Goal: Task Accomplishment & Management: Complete application form

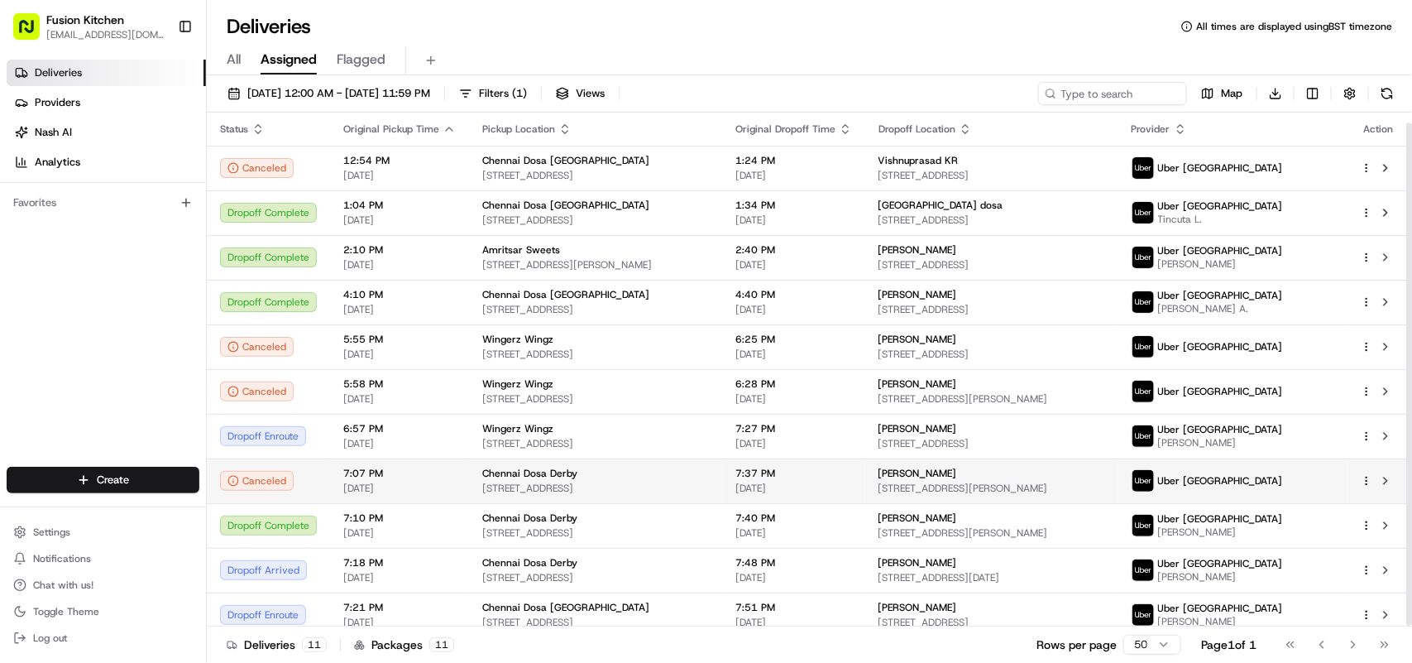
scroll to position [10, 0]
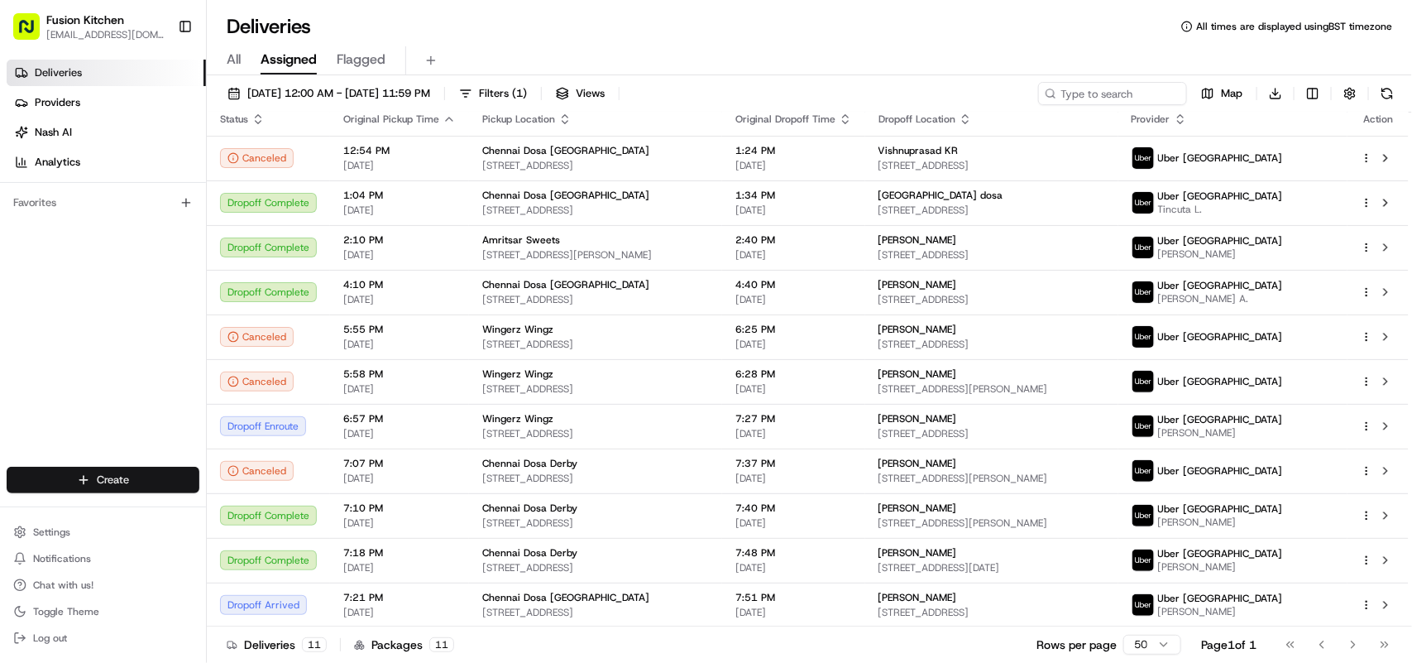
click at [135, 477] on html "Fusion Kitchen hari@fusionpos.uk Toggle Sidebar Deliveries Providers Nash AI An…" at bounding box center [706, 331] width 1412 height 663
click at [290, 515] on link "Delivery" at bounding box center [299, 511] width 184 height 30
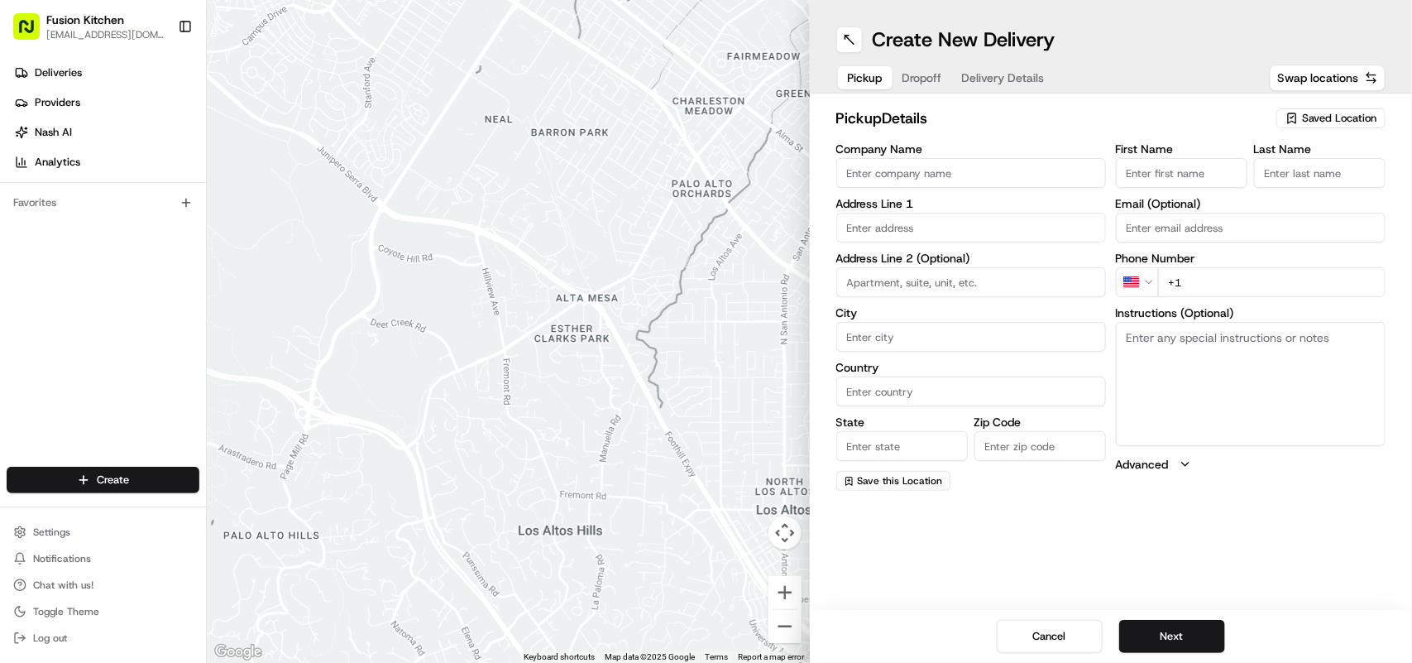
click at [1175, 345] on textarea "Instructions (Optional)" at bounding box center [1251, 384] width 270 height 124
paste textarea "61 St Johns Rd, Tunbridge Wells, United Kingdom, TN4 9TT."
type textarea "61 St Johns Rd, Tunbridge Wells, United Kingdom, TN4 9TT."
click at [941, 219] on input "text" at bounding box center [971, 228] width 270 height 30
paste input "61 St Johns Rd, Tunbridge Wells, United Kingdom, TN4 9TT."
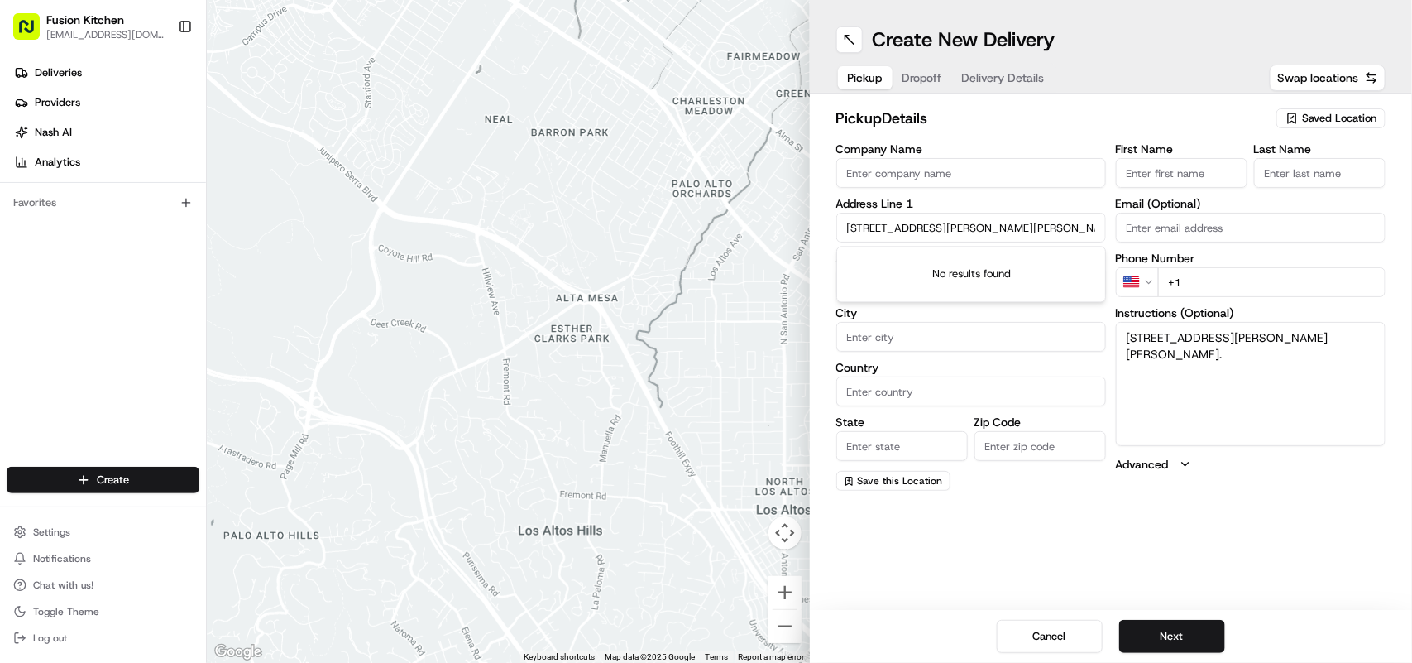
scroll to position [0, 46]
click at [973, 266] on div "61 St John's Rd, Tunbridge Wells TN4 9TT, United Kingdom" at bounding box center [971, 263] width 261 height 25
type input "[STREET_ADDRESS][PERSON_NAME][PERSON_NAME]"
type input "Royal Tunbridge Wells"
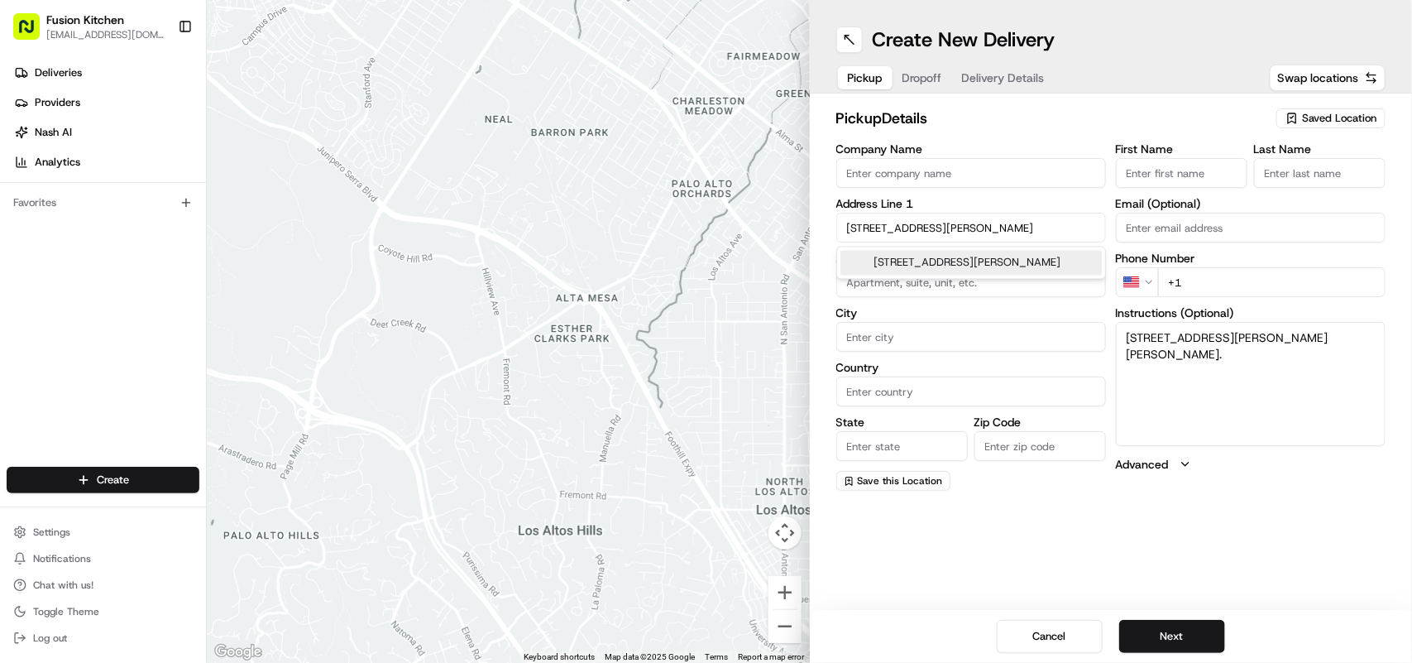
type input "United Kingdom"
type input "England"
type input "TN4 9TT"
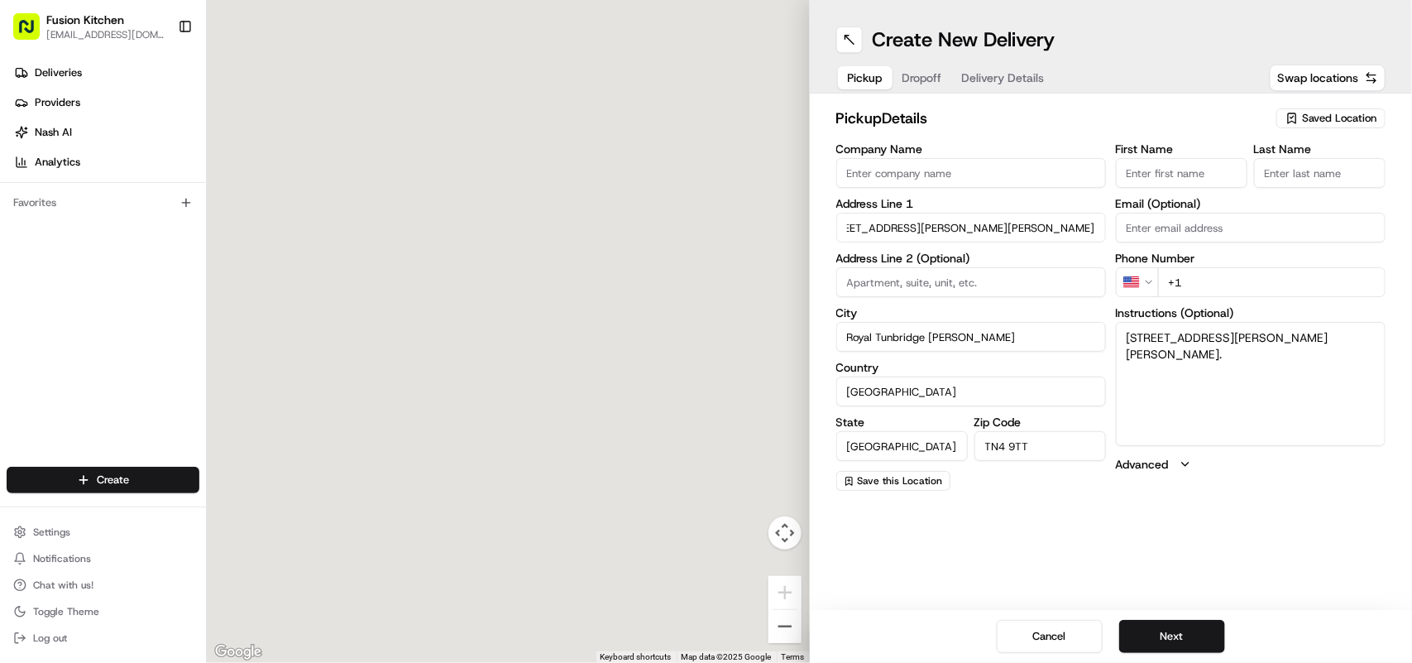
type input "61 Saint John's Road"
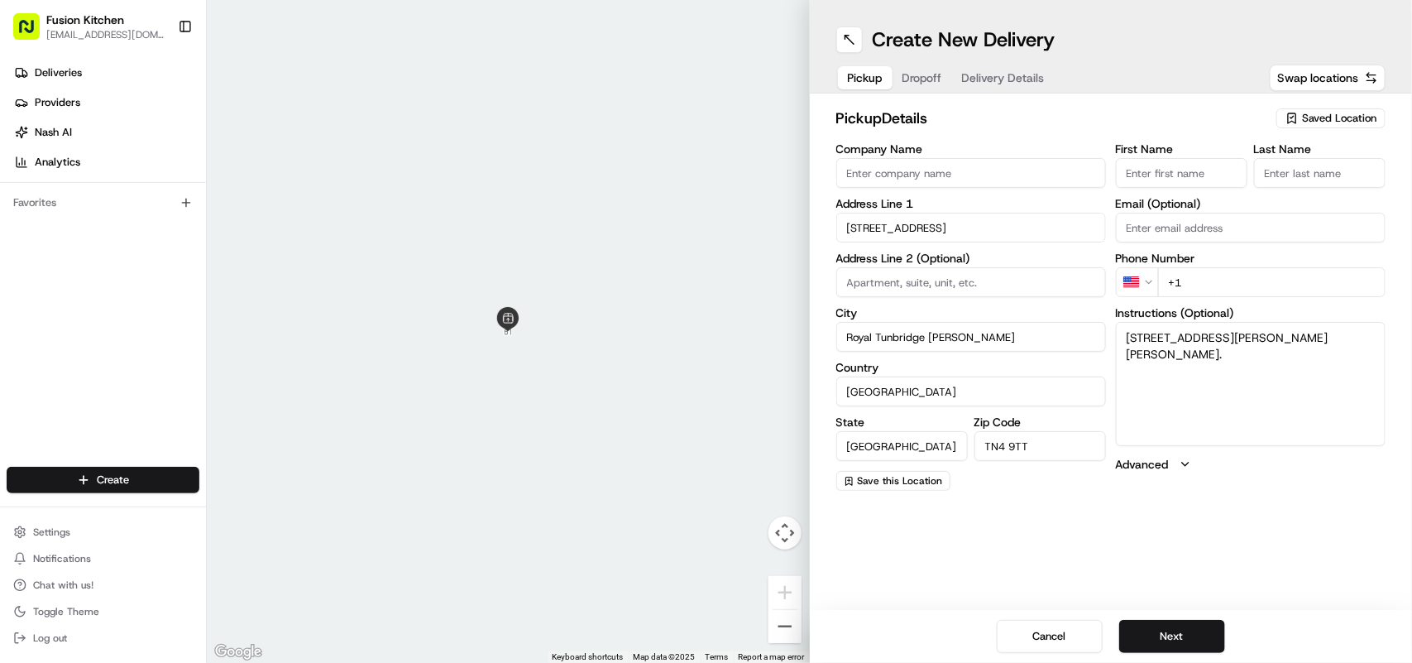
click at [939, 154] on label "Company Name" at bounding box center [971, 149] width 270 height 12
click at [939, 158] on input "Company Name" at bounding box center [971, 173] width 270 height 30
click at [921, 162] on input "Company Name" at bounding box center [971, 173] width 270 height 30
paste input "Burger Buddies"
type input "Burger Buddies"
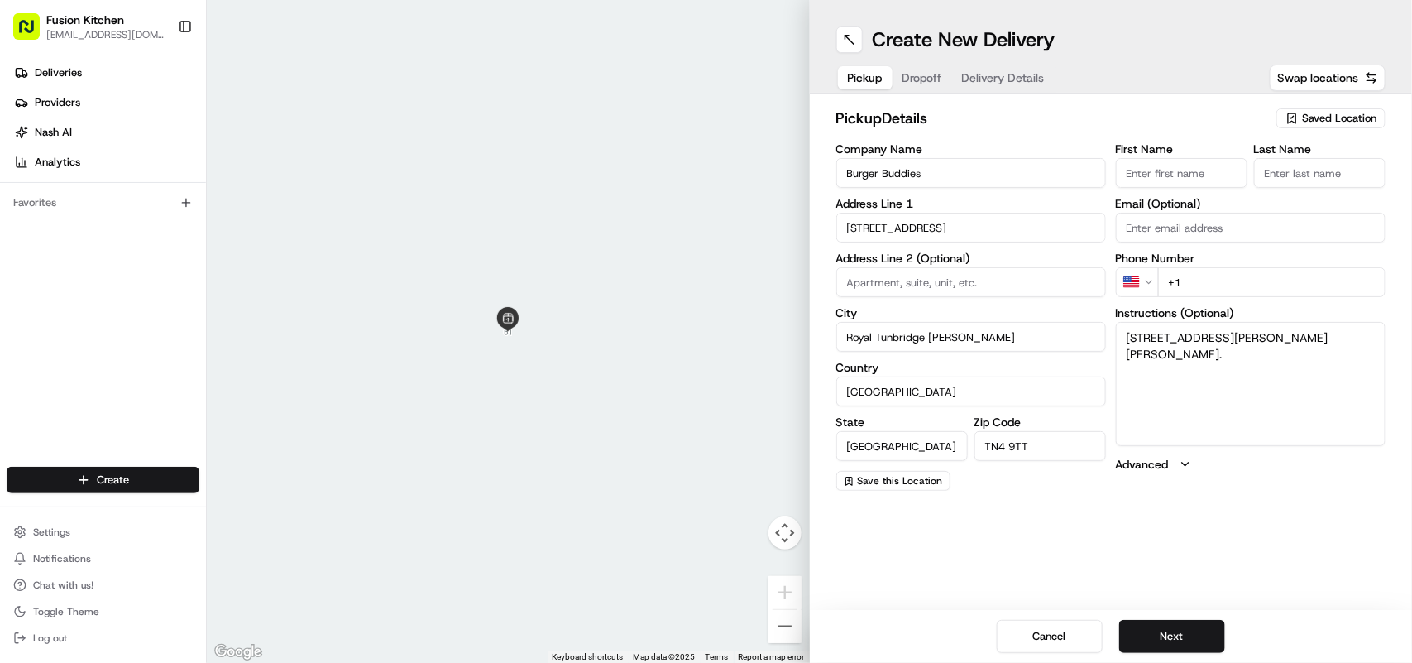
click at [1152, 275] on html "Fusion Kitchen hari@fusionpos.uk Toggle Sidebar Deliveries Providers Nash AI An…" at bounding box center [706, 331] width 1412 height 663
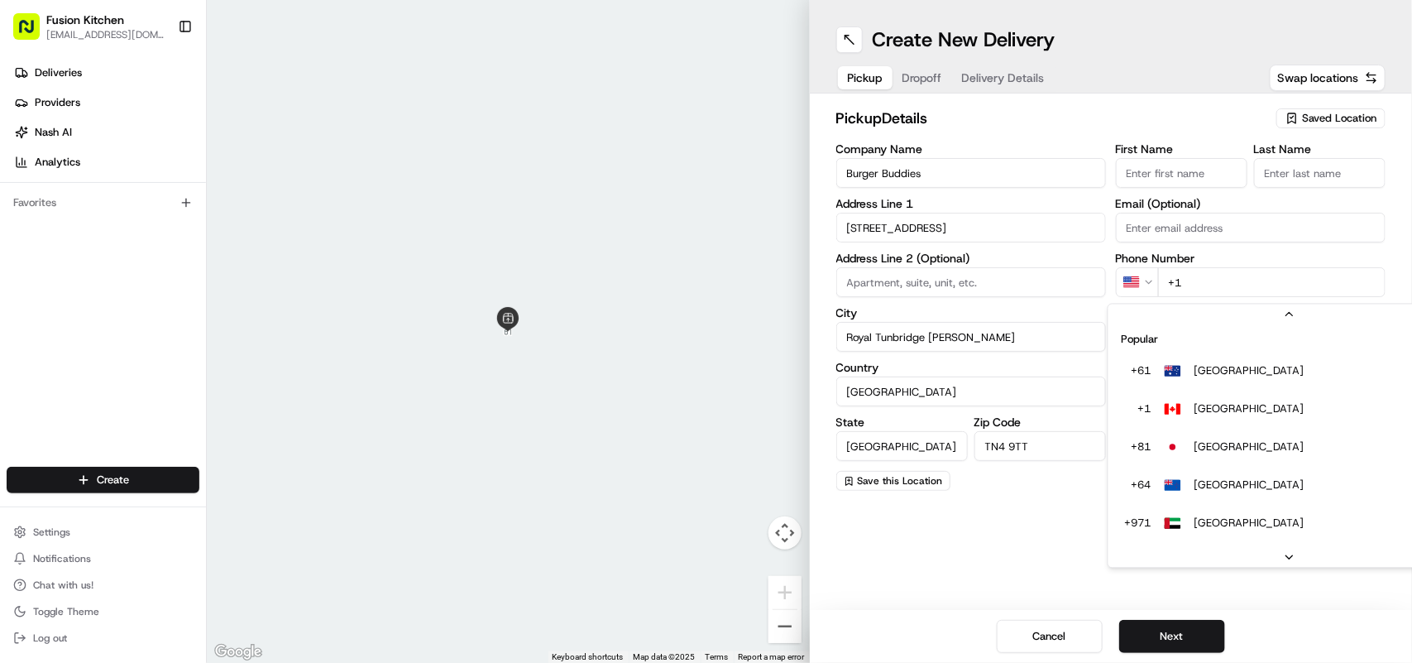
scroll to position [71, 0]
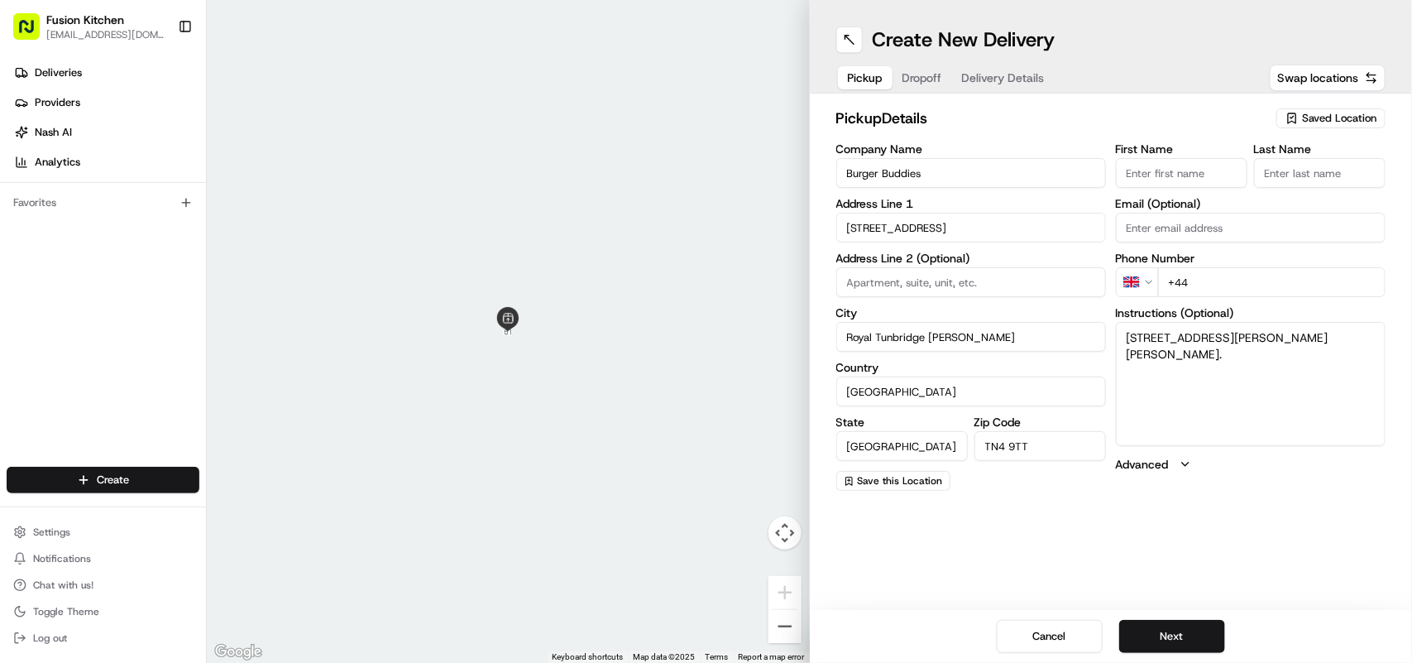
click at [1229, 283] on input "+44" at bounding box center [1272, 282] width 228 height 30
paste input "7835 460048"
type input "+44 7835 460048"
click at [1165, 635] on button "Next" at bounding box center [1172, 636] width 106 height 33
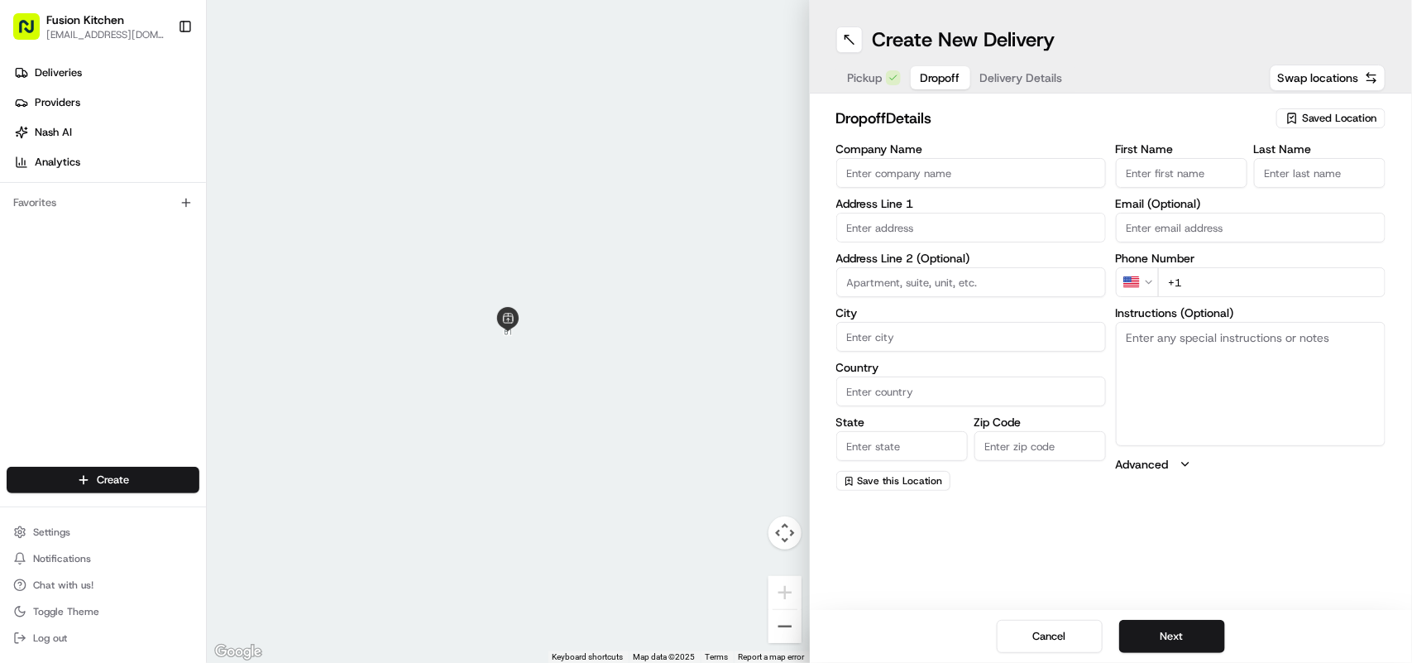
click at [1250, 356] on textarea "Instructions (Optional)" at bounding box center [1251, 384] width 270 height 124
paste textarea "Andrew Carter | 07514594186 28, Burslem Road, Tunbridge Wells, TN2 3TS"
type textarea "Andrew Carter | 07514594186 28, Burslem Road, Tunbridge Wells, TN2 3TS"
click at [1143, 280] on html "Fusion Kitchen hari@fusionpos.uk Toggle Sidebar Deliveries Providers Nash AI An…" at bounding box center [706, 331] width 1412 height 663
drag, startPoint x: 1309, startPoint y: 340, endPoint x: 1214, endPoint y: 340, distance: 94.3
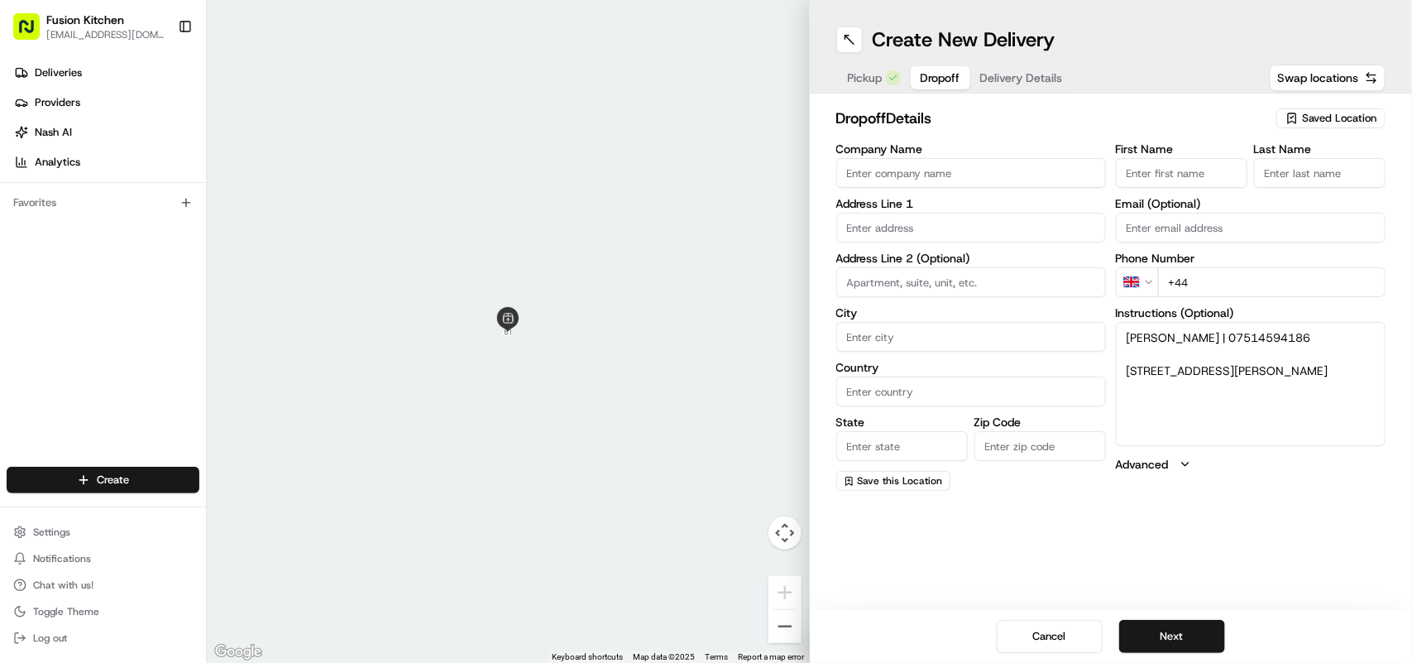
click at [1214, 340] on textarea "Andrew Carter | 07514594186 28, Burslem Road, Tunbridge Wells, TN2 3TS" at bounding box center [1251, 384] width 270 height 124
click at [1205, 277] on input "+44" at bounding box center [1272, 282] width 228 height 30
paste input "07514 594186"
type input "+44 07514 594186"
drag, startPoint x: 1201, startPoint y: 333, endPoint x: 1129, endPoint y: 329, distance: 72.1
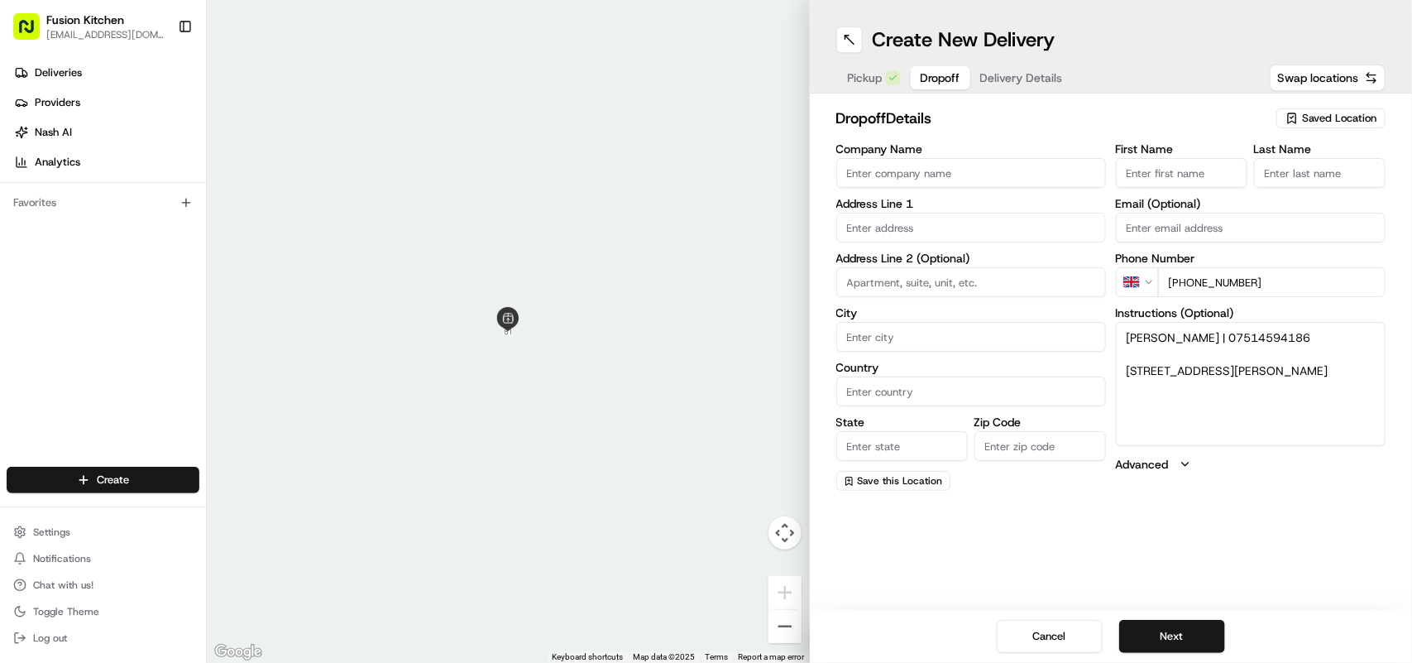
click at [1129, 329] on textarea "Andrew Carter | 07514594186 28, Burslem Road, Tunbridge Wells, TN2 3TS" at bounding box center [1251, 384] width 270 height 124
click at [1187, 349] on textarea "Andrew Carter | 07514594186 28, Burslem Road, Tunbridge Wells, TN2 3TS" at bounding box center [1251, 384] width 270 height 124
drag, startPoint x: 1206, startPoint y: 337, endPoint x: 1134, endPoint y: 337, distance: 72.0
click at [1119, 337] on textarea "Andrew Carter | 07514594186 28, Burslem Road, Tunbridge Wells, TN2 3TS" at bounding box center [1251, 384] width 270 height 124
click at [1208, 179] on input "First Name" at bounding box center [1182, 173] width 132 height 30
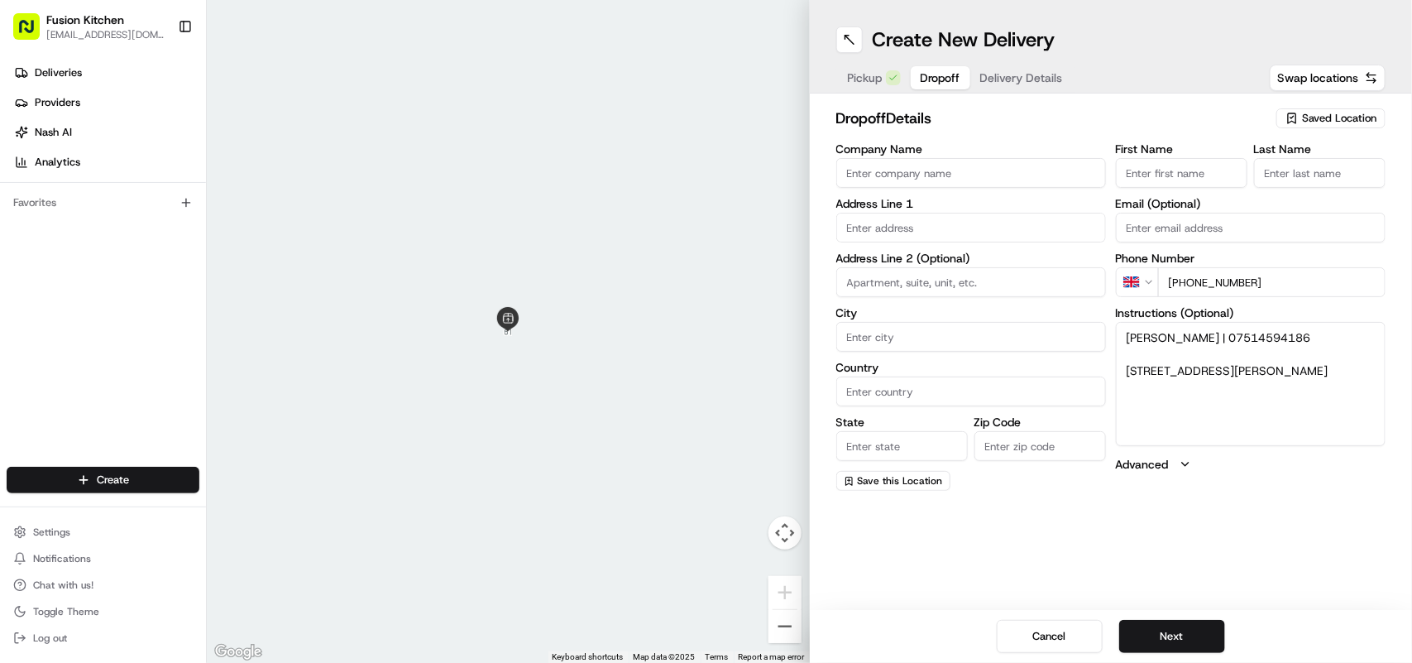
paste input "[PERSON_NAME]"
drag, startPoint x: 1216, startPoint y: 175, endPoint x: 1167, endPoint y: 175, distance: 49.6
click at [1167, 175] on input "[PERSON_NAME]" at bounding box center [1182, 173] width 132 height 30
type input "Andrew"
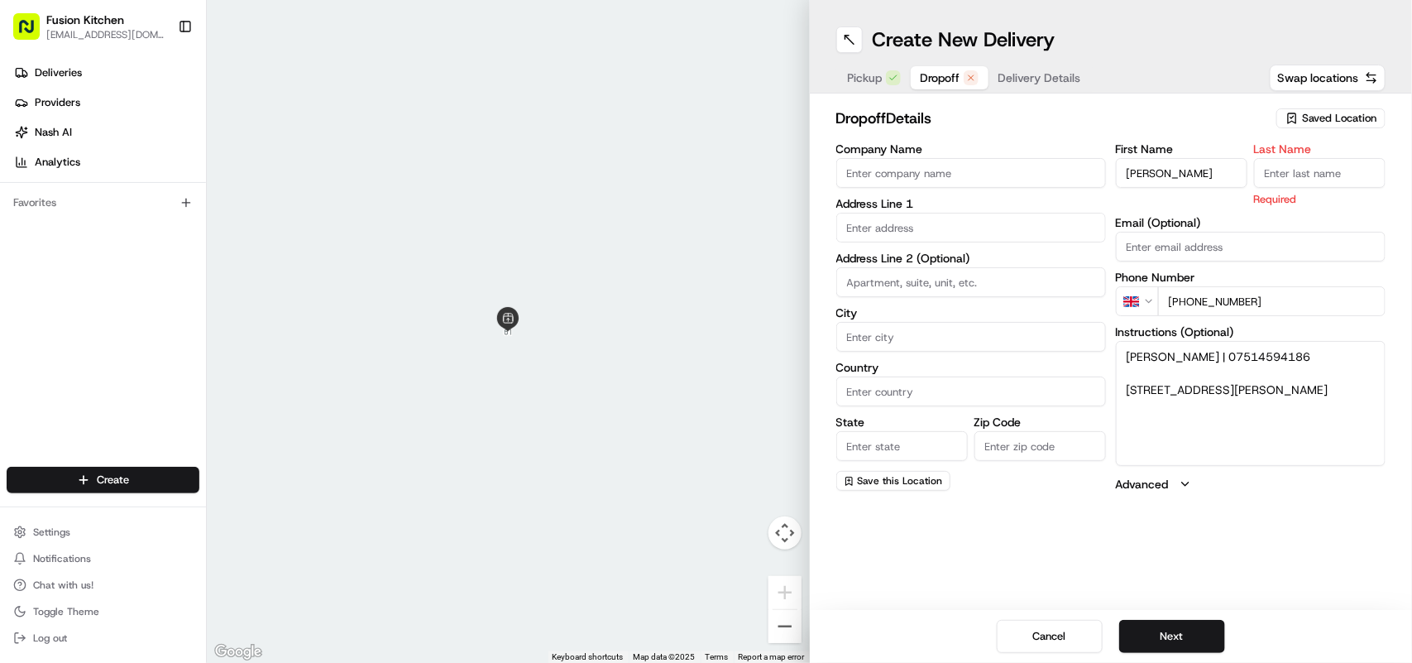
click at [1296, 170] on input "Last Name" at bounding box center [1320, 173] width 132 height 30
paste input "Carter"
type input "Carter"
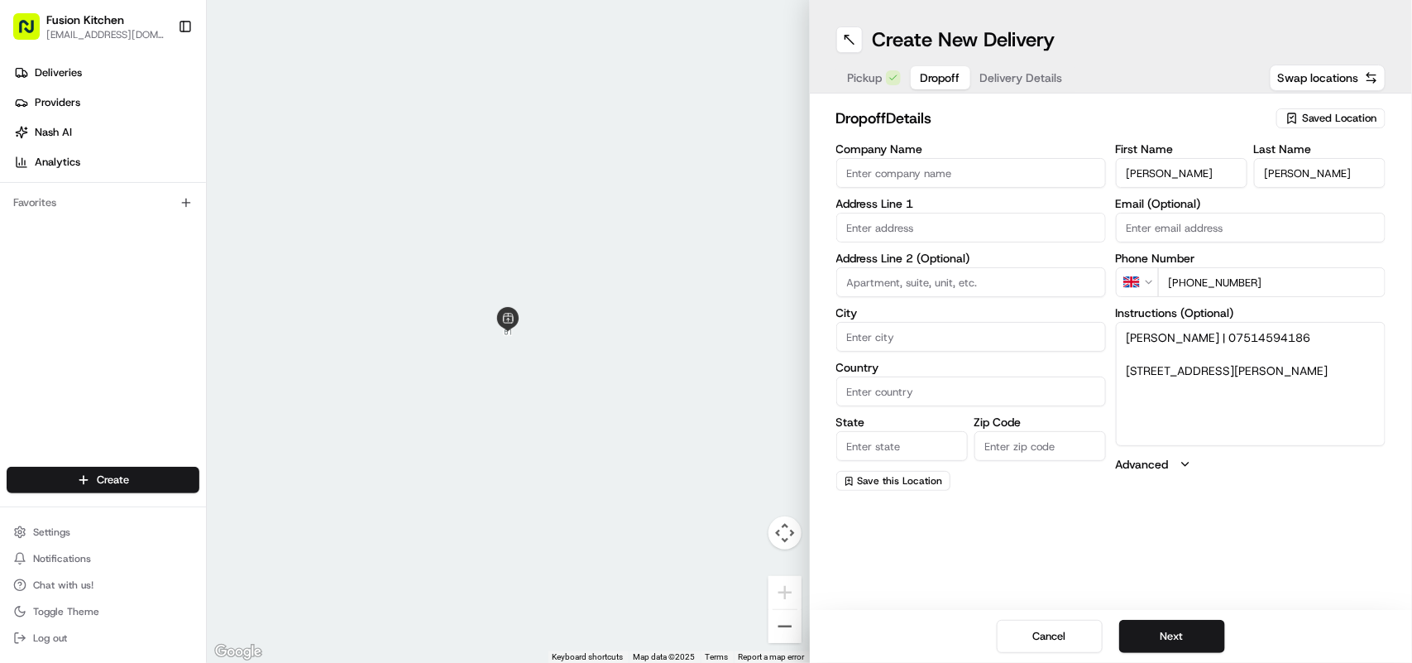
drag, startPoint x: 1272, startPoint y: 401, endPoint x: 1109, endPoint y: 362, distance: 168.4
click at [1109, 362] on div "Company Name Address Line 1 Address Line 2 (Optional) City Country State Zip Co…" at bounding box center [1111, 316] width 550 height 347
click at [873, 226] on input "text" at bounding box center [971, 228] width 270 height 30
paste input "28, Burslem Road, Tunbridge Wells, TN2 3TS"
click at [947, 270] on div "28 Burslem Road, Tunbridge Wells TN2 3TS, UK" at bounding box center [971, 263] width 261 height 25
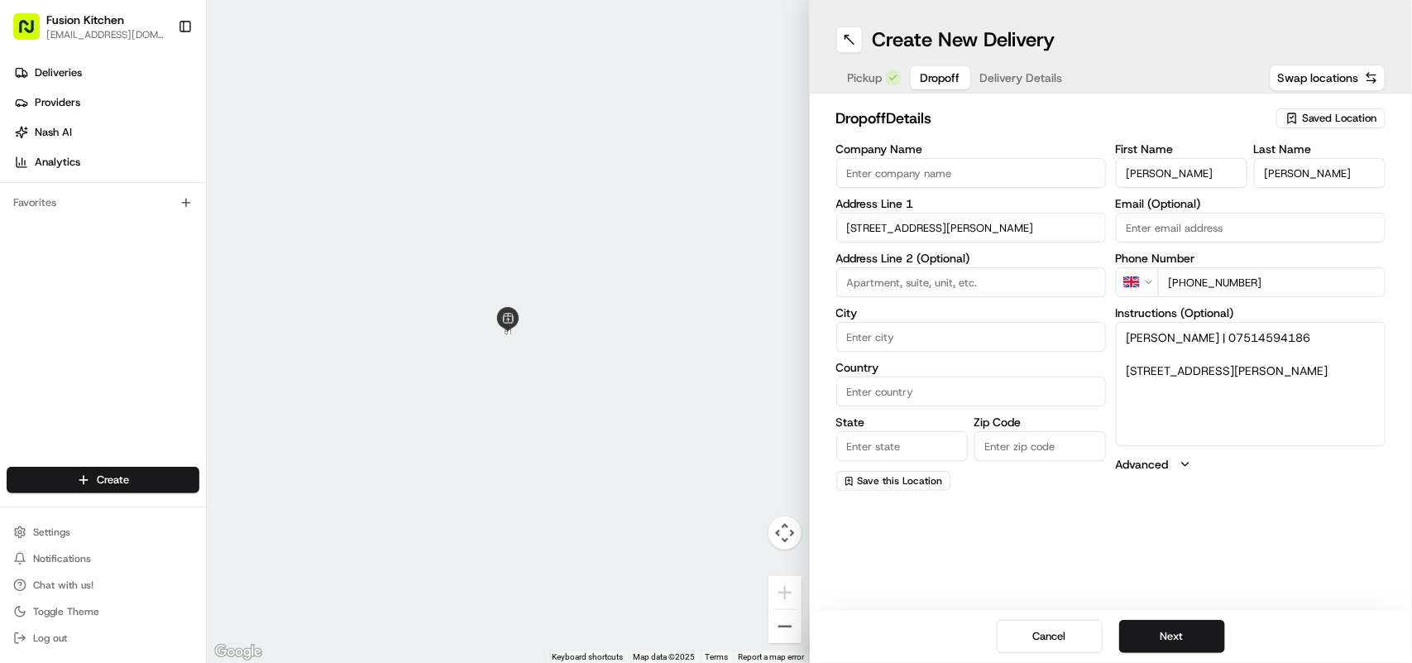
type input "[STREET_ADDRESS][PERSON_NAME][PERSON_NAME]"
type input "Royal Tunbridge Wells"
type input "United Kingdom"
type input "England"
type input "TN2 3TS"
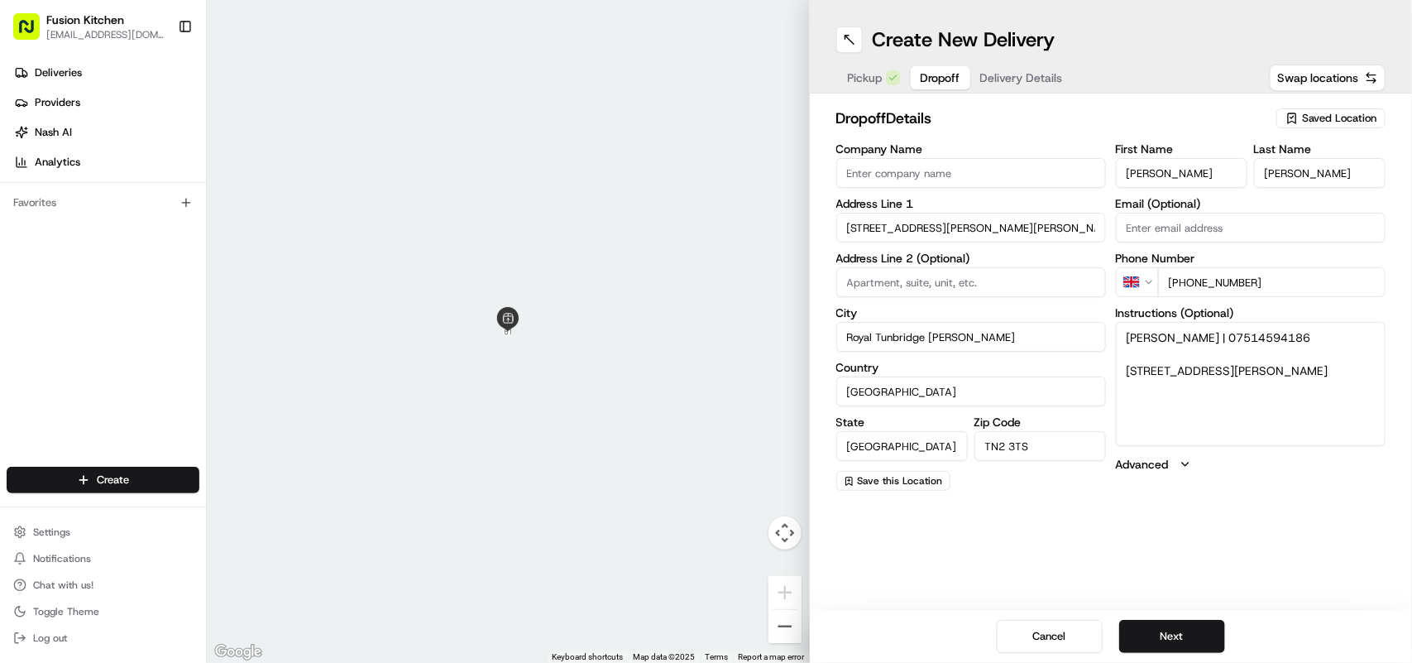
type input "28 Burslem Road"
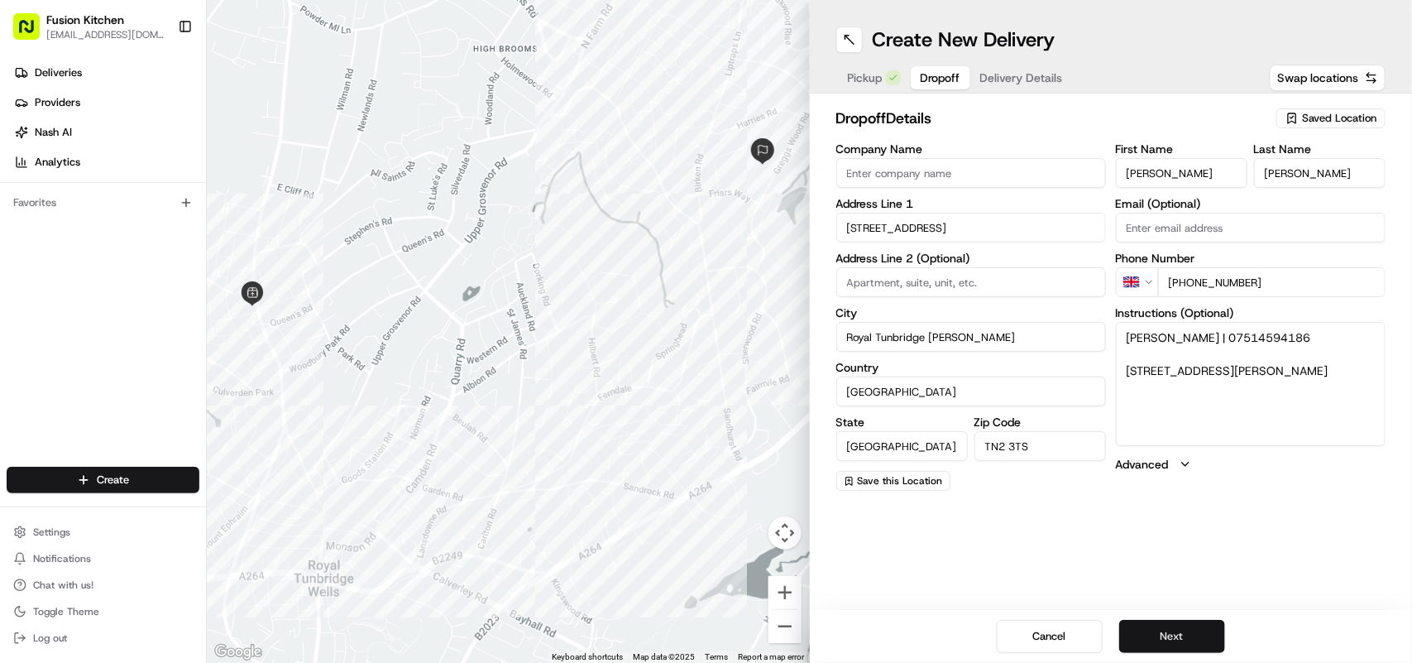
click at [1172, 637] on button "Next" at bounding box center [1172, 636] width 106 height 33
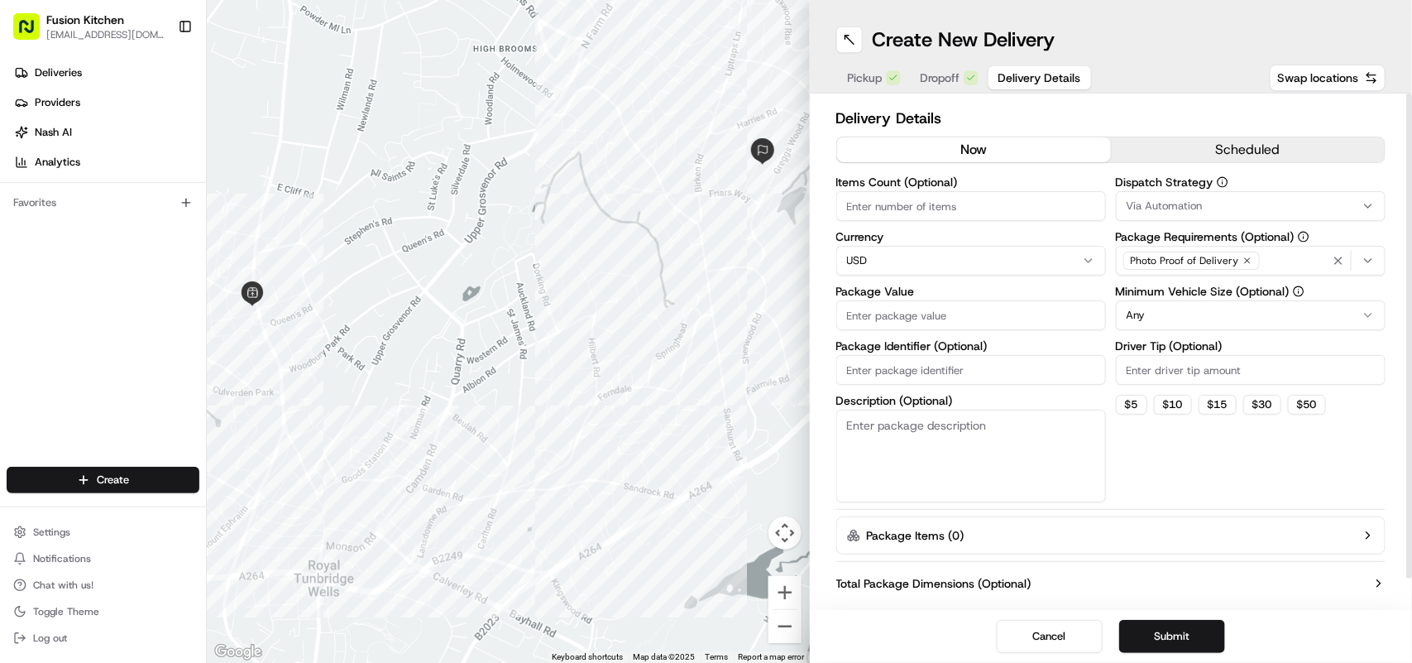
click at [937, 312] on input "Package Value" at bounding box center [971, 315] width 270 height 30
click at [961, 256] on html "Fusion Kitchen hari@fusionpos.uk Toggle Sidebar Deliveries Providers Nash AI An…" at bounding box center [706, 331] width 1412 height 663
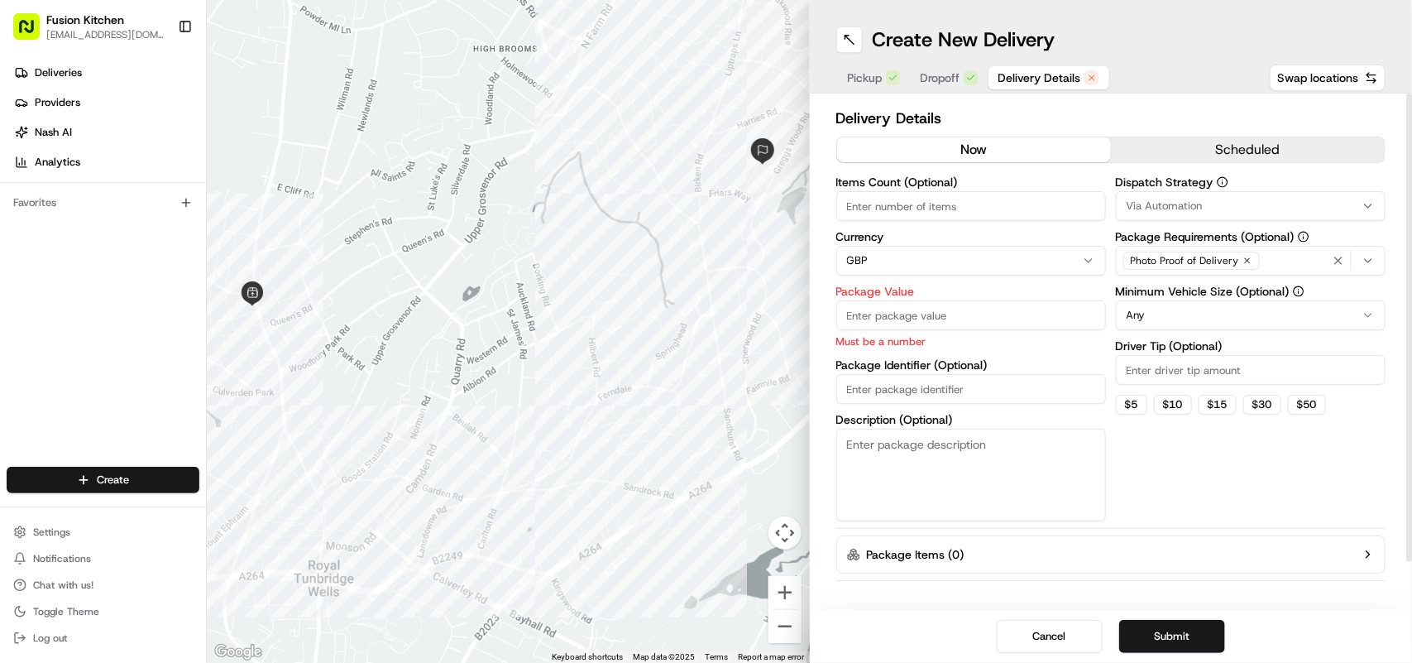
click at [919, 321] on input "Package Value" at bounding box center [971, 315] width 270 height 30
paste input "50.50"
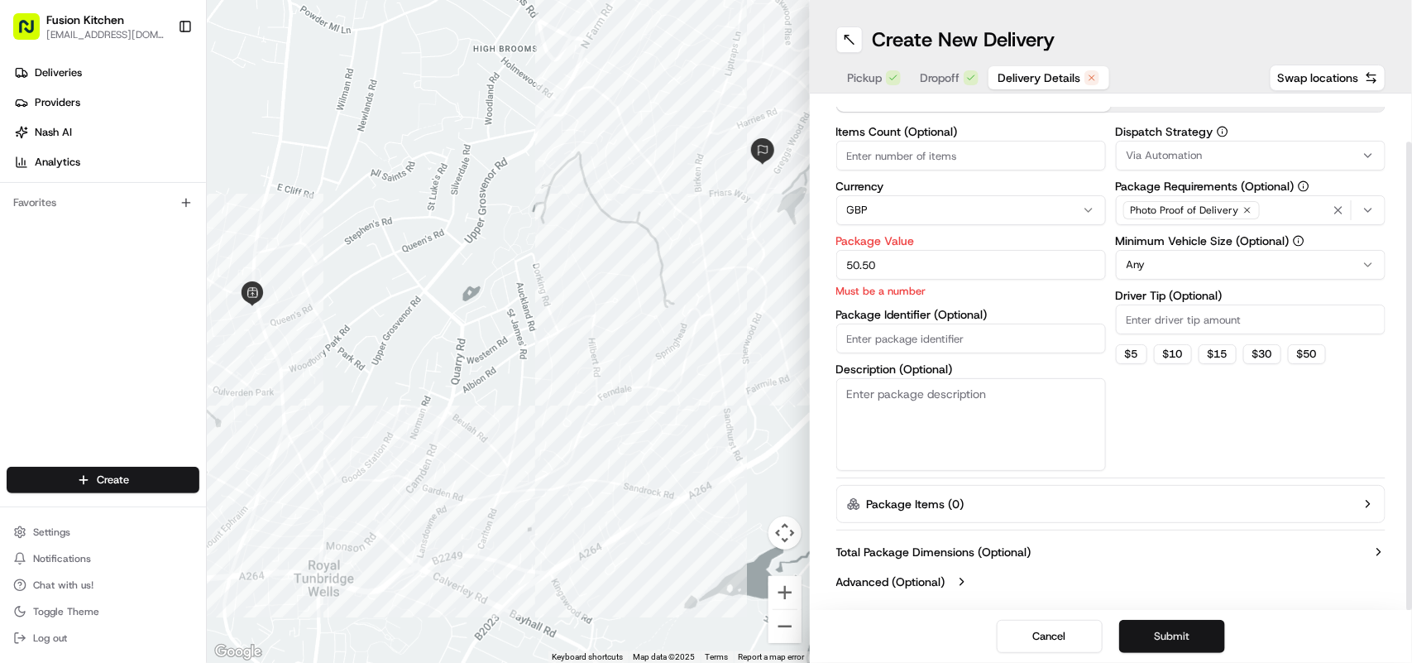
type input "50.50"
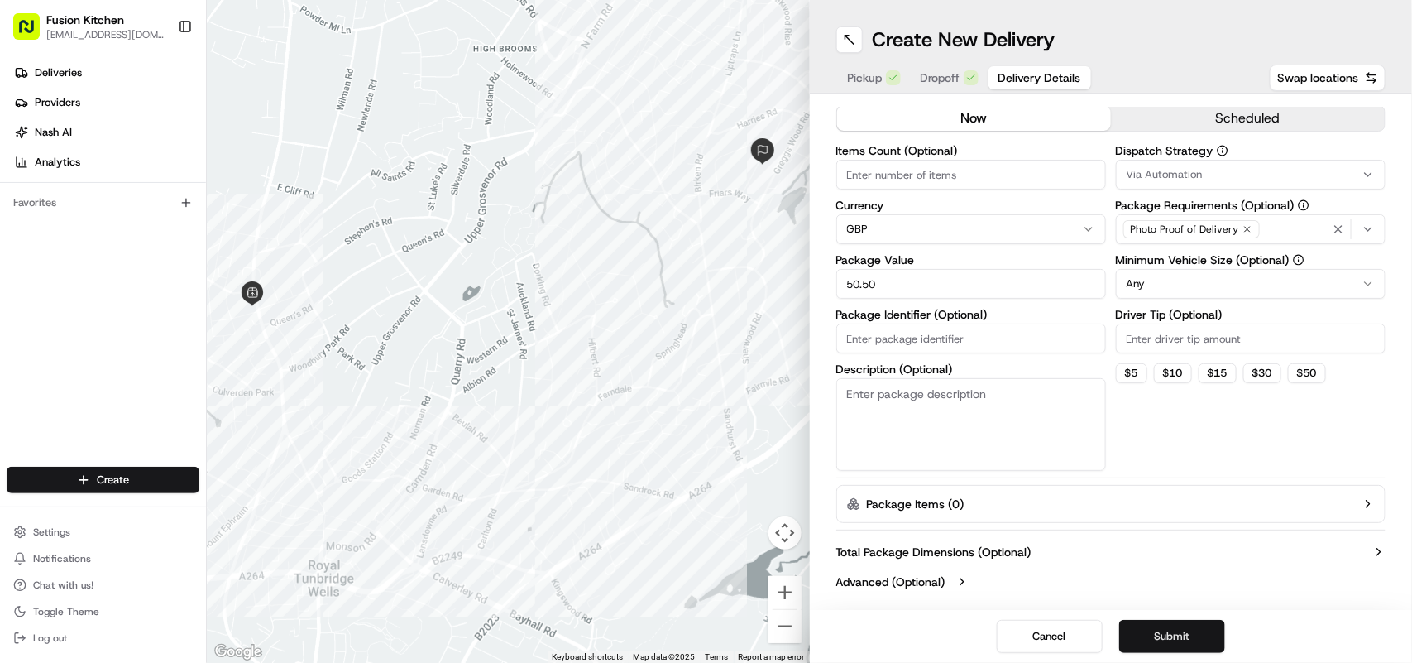
scroll to position [31, 0]
click at [1163, 639] on button "Submit" at bounding box center [1172, 636] width 106 height 33
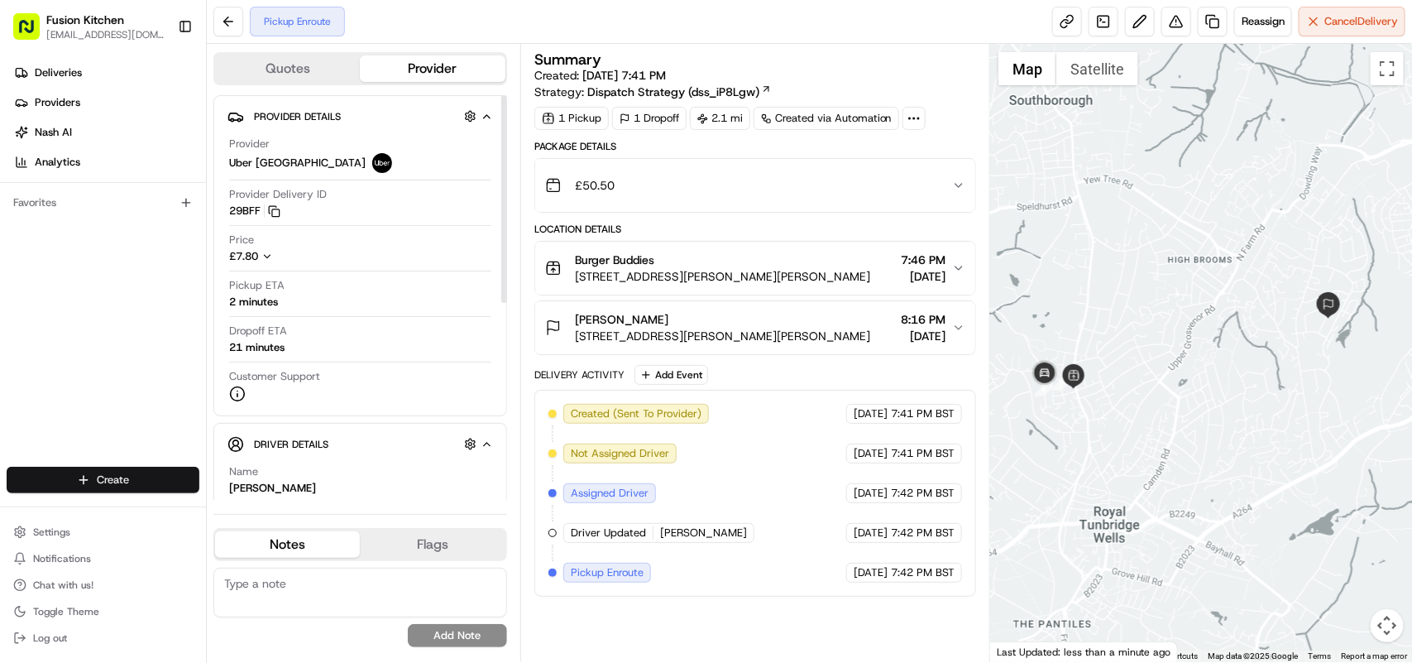
click at [122, 486] on html "Fusion Kitchen [EMAIL_ADDRESS][DOMAIN_NAME] Toggle Sidebar Deliveries Providers…" at bounding box center [706, 331] width 1412 height 663
click at [256, 517] on link "Delivery" at bounding box center [299, 511] width 184 height 30
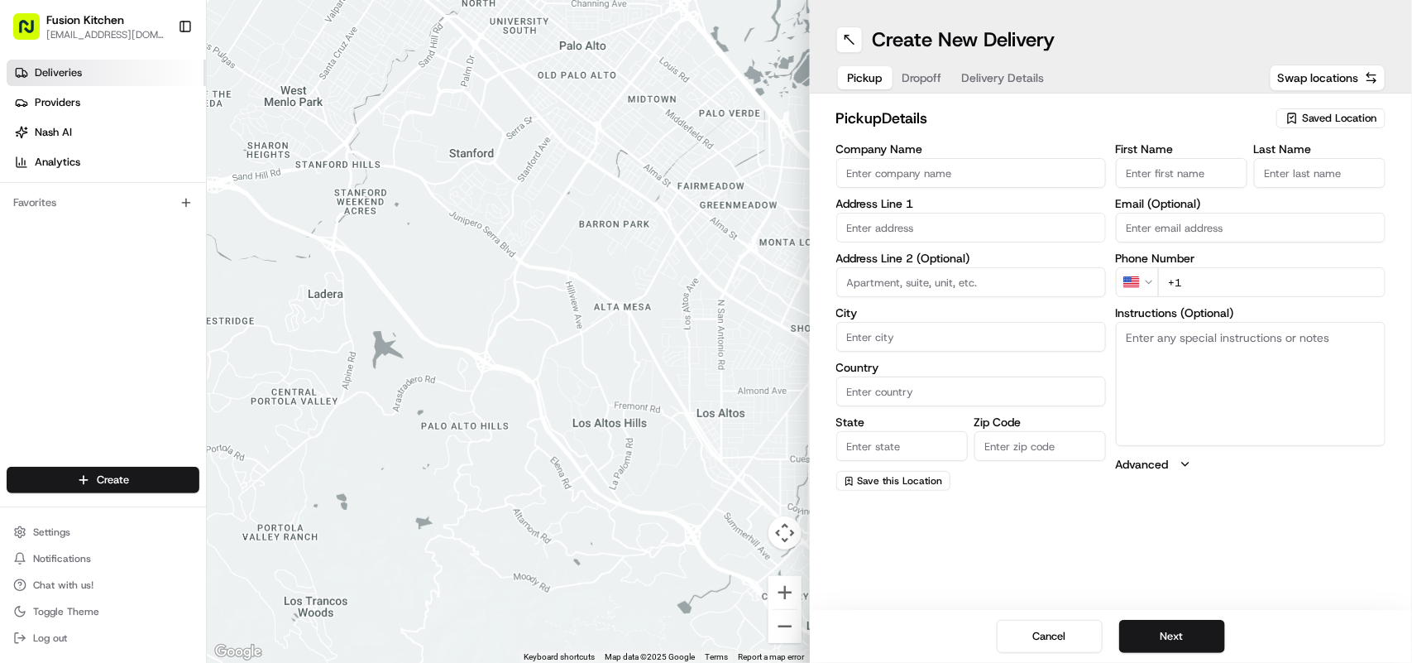
click at [73, 77] on span "Deliveries" at bounding box center [58, 72] width 47 height 15
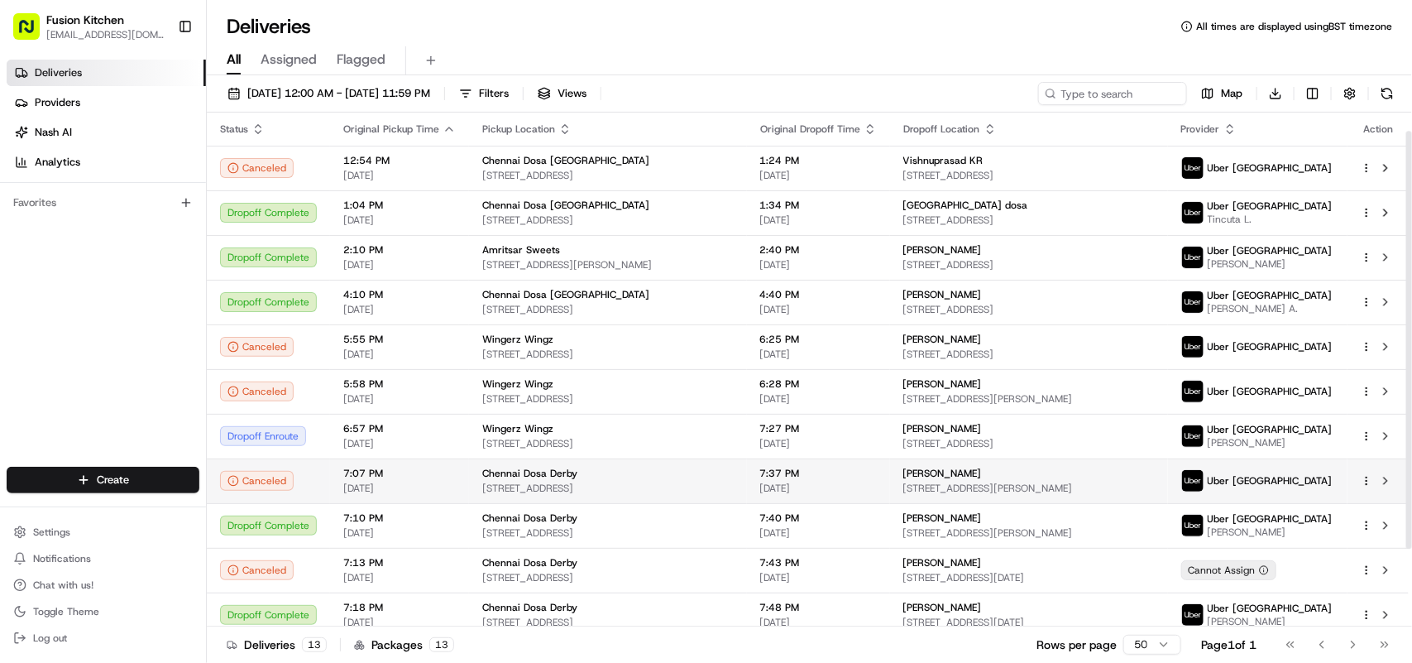
scroll to position [117, 0]
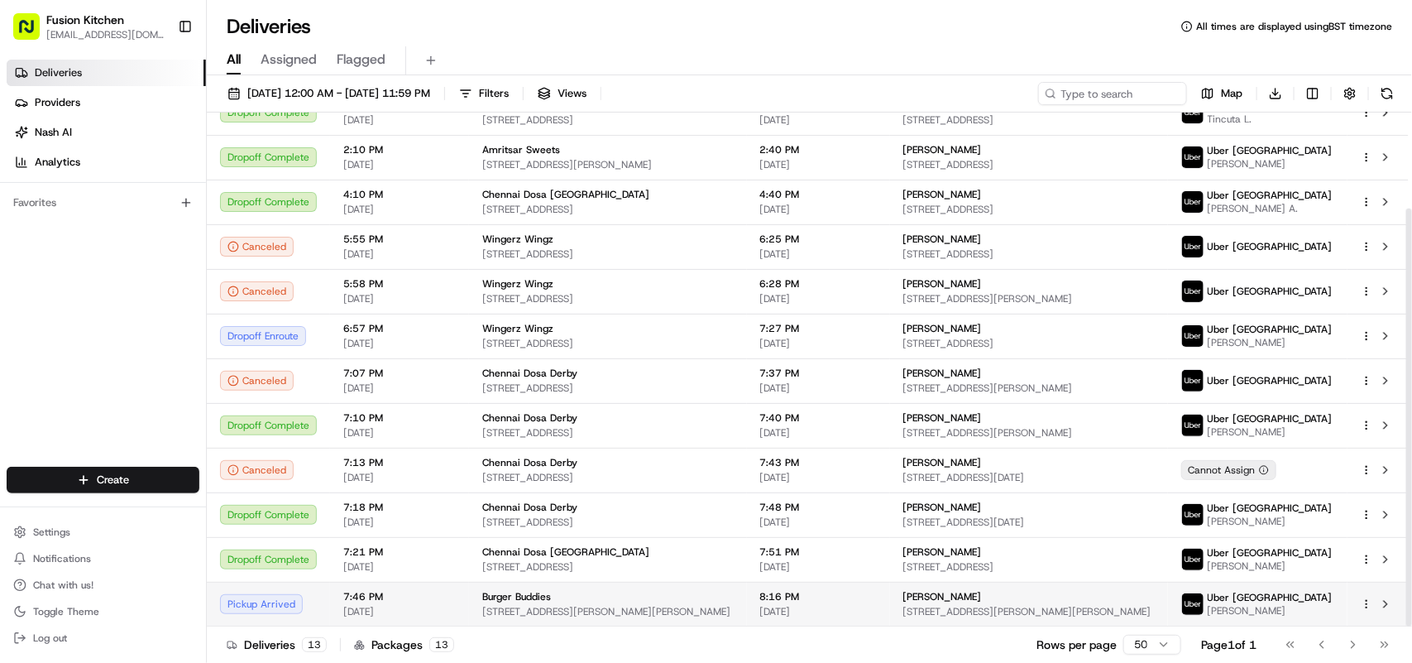
click at [1362, 605] on html "Fusion Kitchen [EMAIL_ADDRESS][DOMAIN_NAME] Toggle Sidebar Deliveries Providers…" at bounding box center [706, 331] width 1412 height 663
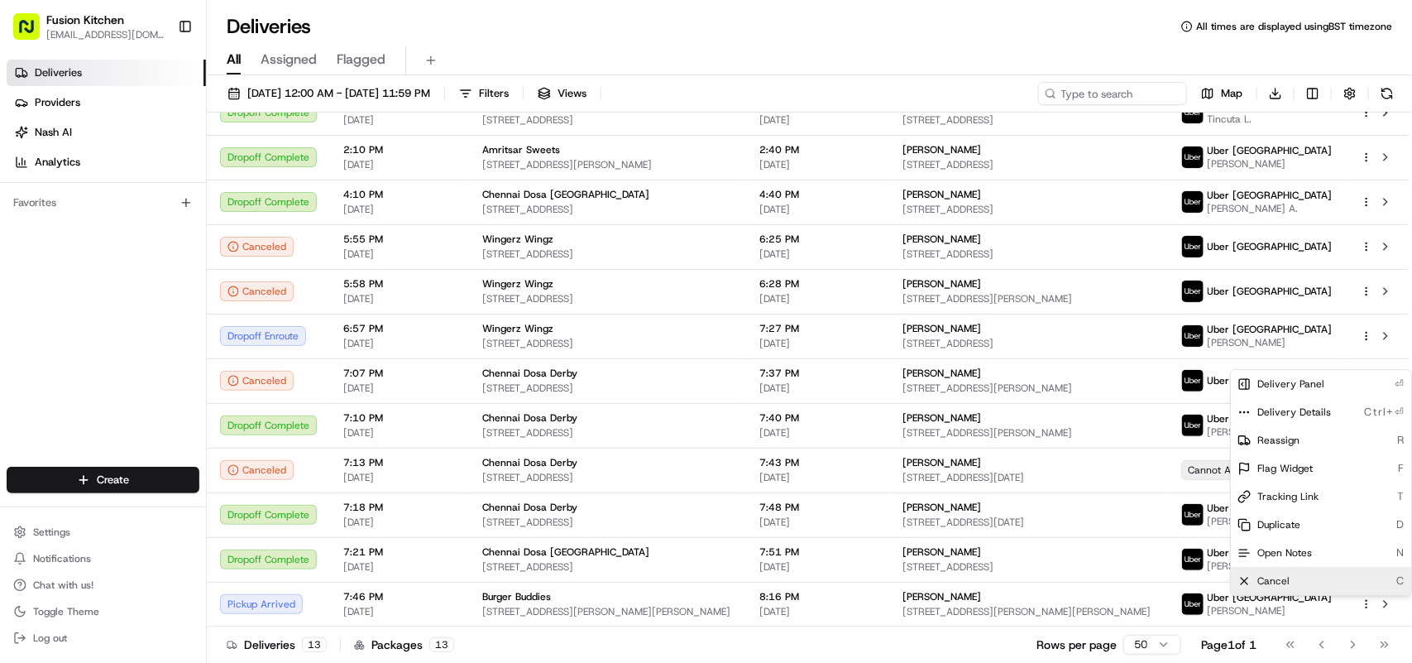
click at [1336, 581] on div "Cancel C" at bounding box center [1322, 581] width 180 height 28
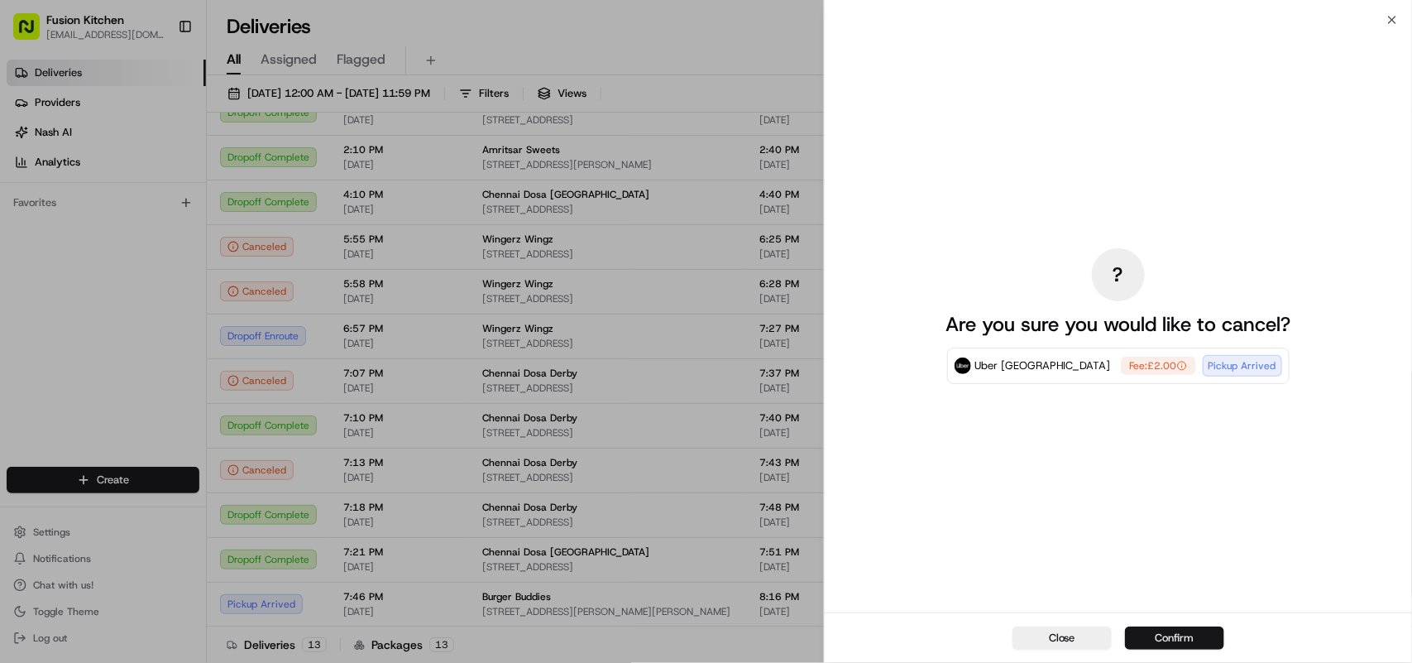
click at [1185, 635] on button "Confirm" at bounding box center [1174, 637] width 99 height 23
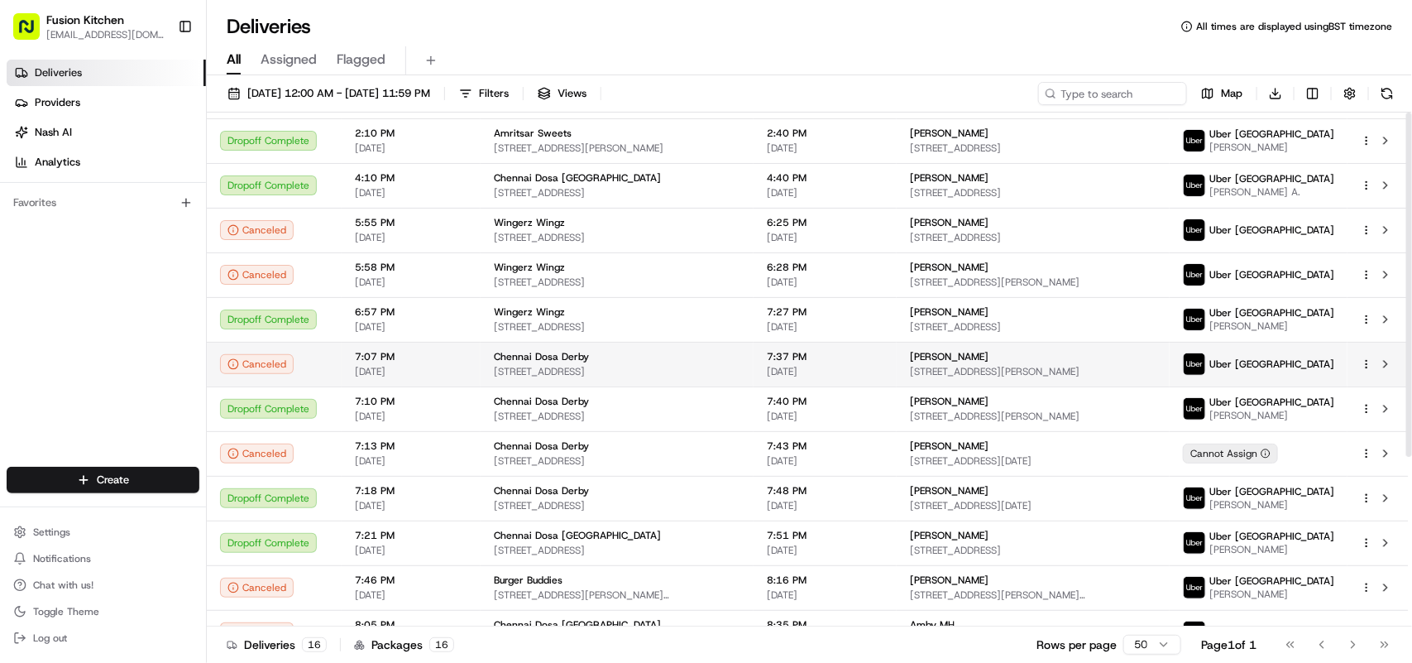
scroll to position [0, 0]
